Goal: Transaction & Acquisition: Obtain resource

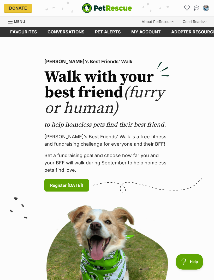
click at [187, 5] on link "Favourites" at bounding box center [187, 8] width 8 height 8
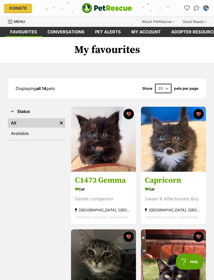
click at [12, 22] on span "Menu" at bounding box center [10, 21] width 5 height 1
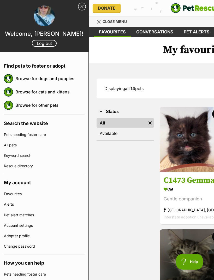
click at [63, 94] on link "Browse for cats and kittens" at bounding box center [49, 91] width 69 height 11
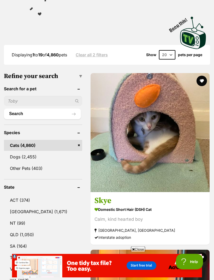
scroll to position [233, 0]
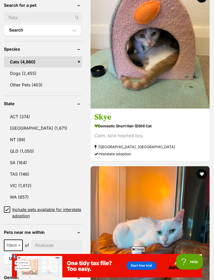
click at [27, 157] on link "SA (164)" at bounding box center [43, 162] width 78 height 11
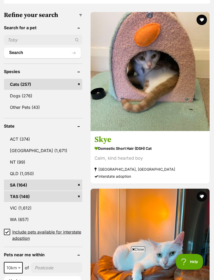
click at [32, 208] on link "VIC (1,612)" at bounding box center [43, 208] width 78 height 11
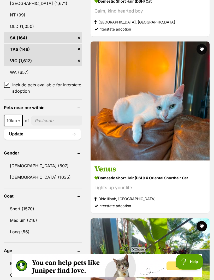
scroll to position [347, 0]
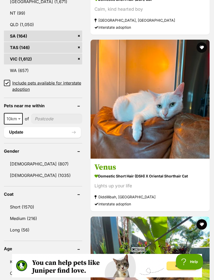
click at [41, 219] on link "Medium (216)" at bounding box center [43, 218] width 78 height 11
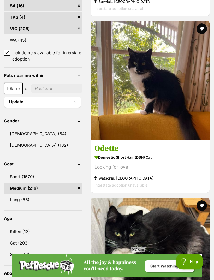
scroll to position [378, 0]
click at [33, 202] on link "Long (56)" at bounding box center [43, 199] width 78 height 11
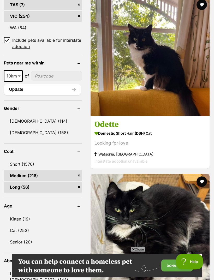
scroll to position [402, 0]
click at [28, 221] on link "Kitten (19)" at bounding box center [43, 219] width 78 height 11
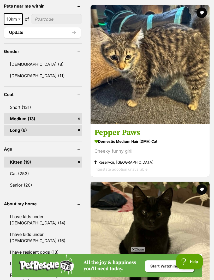
scroll to position [459, 0]
click at [24, 191] on link "Senior (20)" at bounding box center [43, 185] width 78 height 11
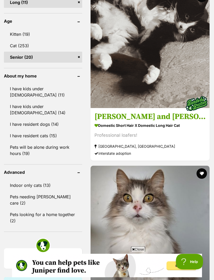
scroll to position [587, 0]
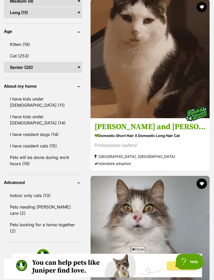
scroll to position [577, 0]
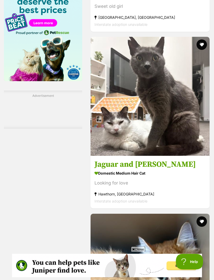
scroll to position [893, 0]
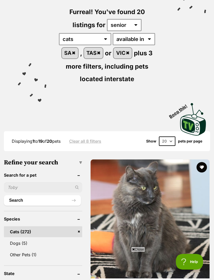
scroll to position [62, 0]
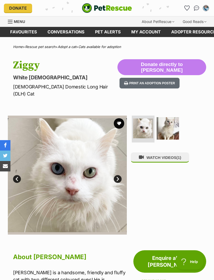
click at [174, 126] on img at bounding box center [168, 128] width 23 height 23
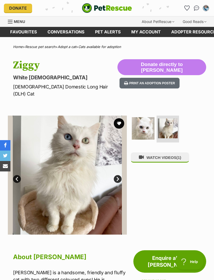
click at [142, 123] on img at bounding box center [143, 128] width 23 height 23
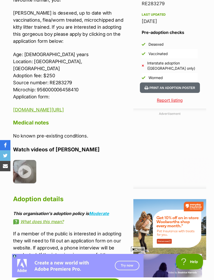
scroll to position [445, 0]
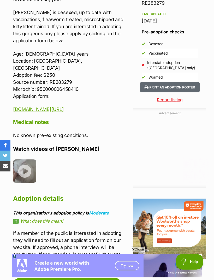
click at [24, 160] on img at bounding box center [24, 171] width 23 height 23
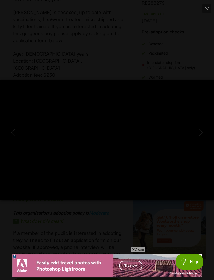
scroll to position [0, 0]
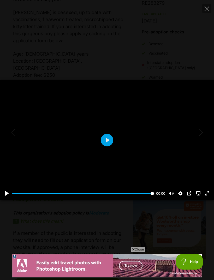
click at [102, 153] on div at bounding box center [107, 140] width 214 height 120
click at [103, 147] on button "Play" at bounding box center [107, 140] width 13 height 13
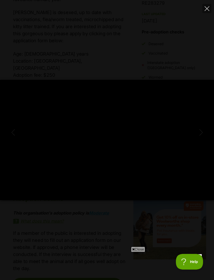
click at [206, 9] on icon "Close" at bounding box center [207, 8] width 5 height 5
type input "84.65"
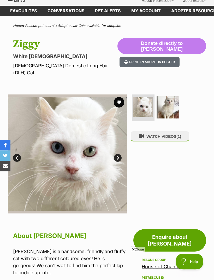
scroll to position [3, 0]
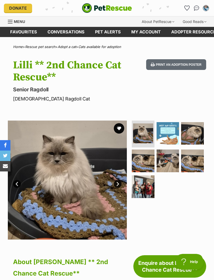
click at [191, 136] on img at bounding box center [192, 133] width 23 height 23
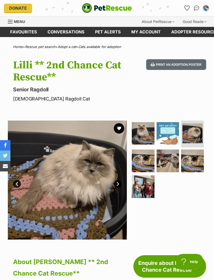
click at [142, 162] on img at bounding box center [143, 161] width 23 height 23
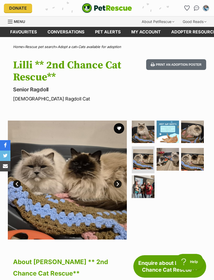
click at [164, 162] on img at bounding box center [168, 159] width 23 height 23
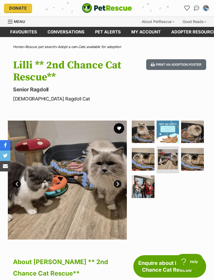
click at [196, 161] on img at bounding box center [192, 159] width 23 height 23
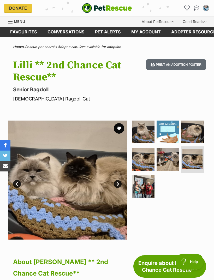
click at [144, 187] on img at bounding box center [143, 187] width 23 height 23
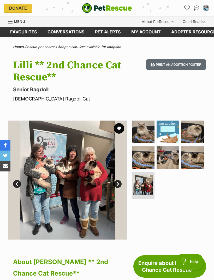
click at [170, 162] on img at bounding box center [168, 158] width 23 height 23
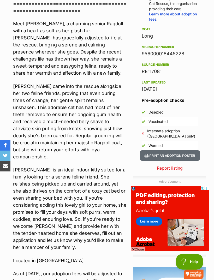
scroll to position [374, 0]
